Goal: Task Accomplishment & Management: Use online tool/utility

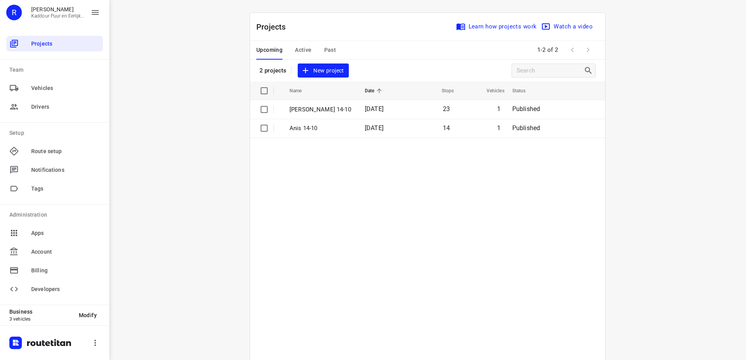
click at [305, 54] on span "Active" at bounding box center [303, 50] width 16 height 10
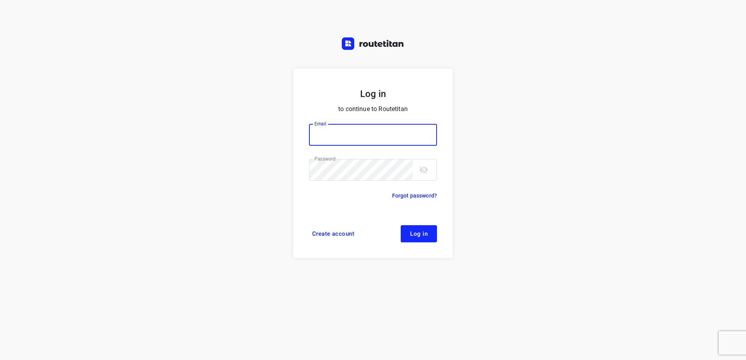
type input "horeca@kaddour.nl"
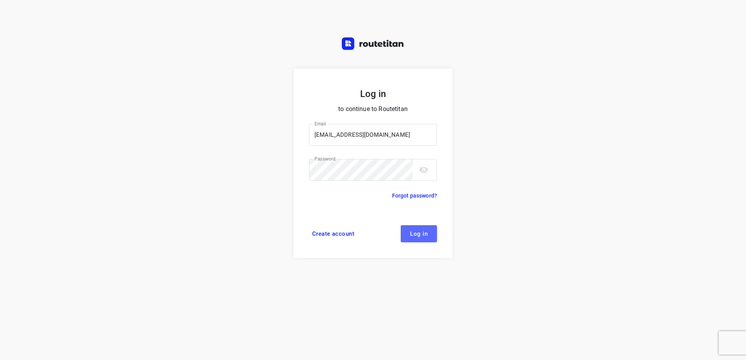
click at [421, 241] on button "Log in" at bounding box center [418, 233] width 36 height 17
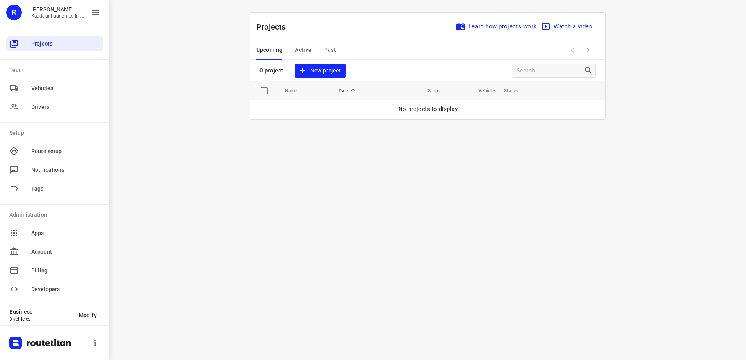
click at [303, 49] on span "Active" at bounding box center [303, 50] width 16 height 10
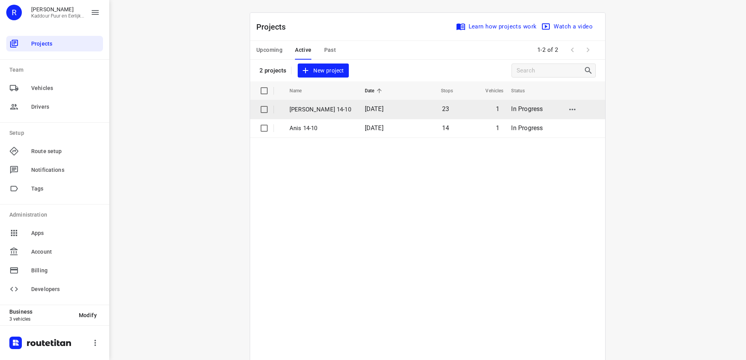
click at [320, 114] on td "[PERSON_NAME] 14-10" at bounding box center [320, 109] width 77 height 19
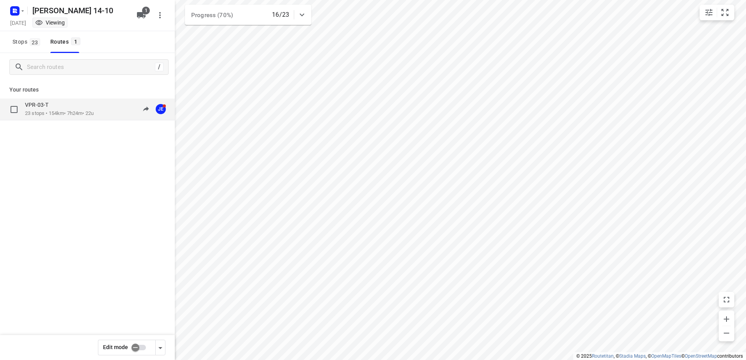
click at [47, 122] on div "VPR-03-T 23 stops • 154km • 7h24m • 22u 09:42-15:43 JE" at bounding box center [87, 137] width 175 height 76
click at [59, 103] on div "VPR-03-T" at bounding box center [59, 105] width 69 height 9
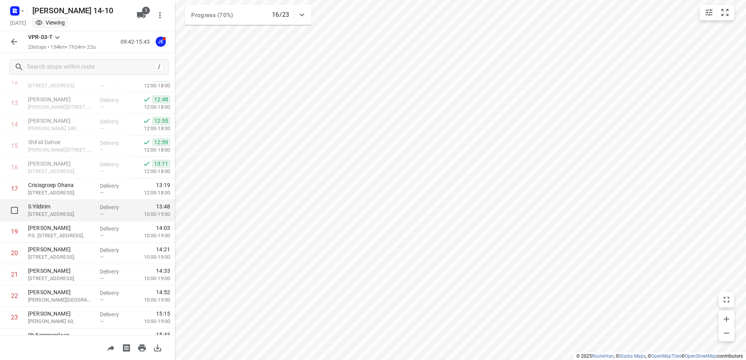
scroll to position [321, 0]
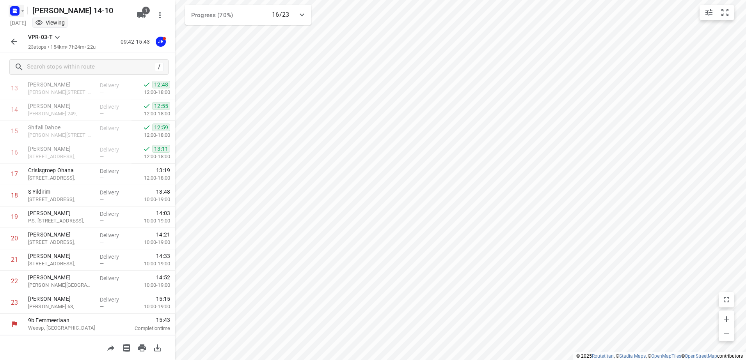
click at [17, 11] on rect "button" at bounding box center [14, 10] width 9 height 9
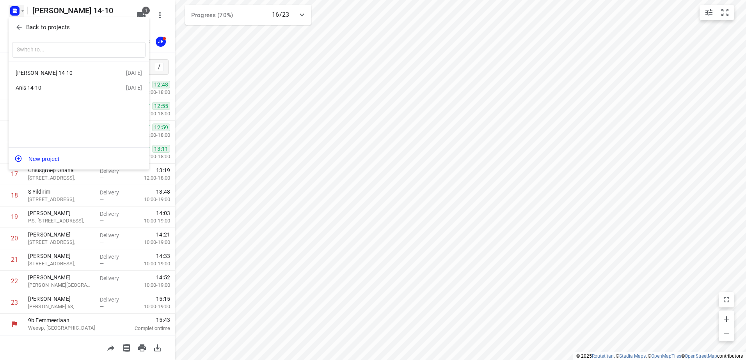
click at [43, 88] on div "Anis 14-10" at bounding box center [61, 88] width 90 height 6
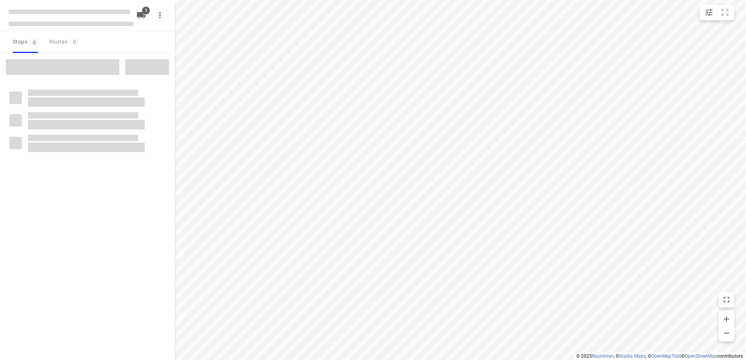
type input "distance"
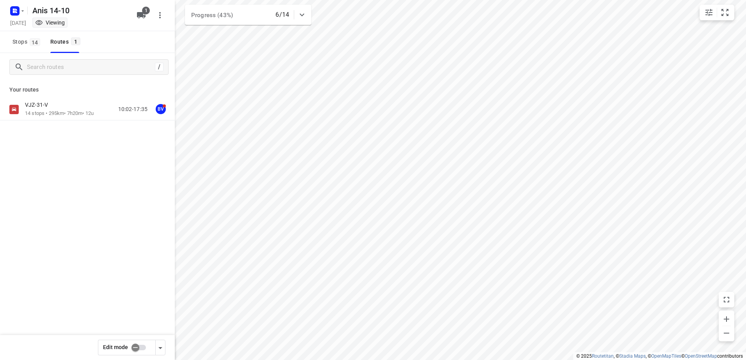
click at [50, 113] on p "14 stops • 295km • 7h20m • 12u" at bounding box center [59, 113] width 69 height 7
